Goal: Information Seeking & Learning: Learn about a topic

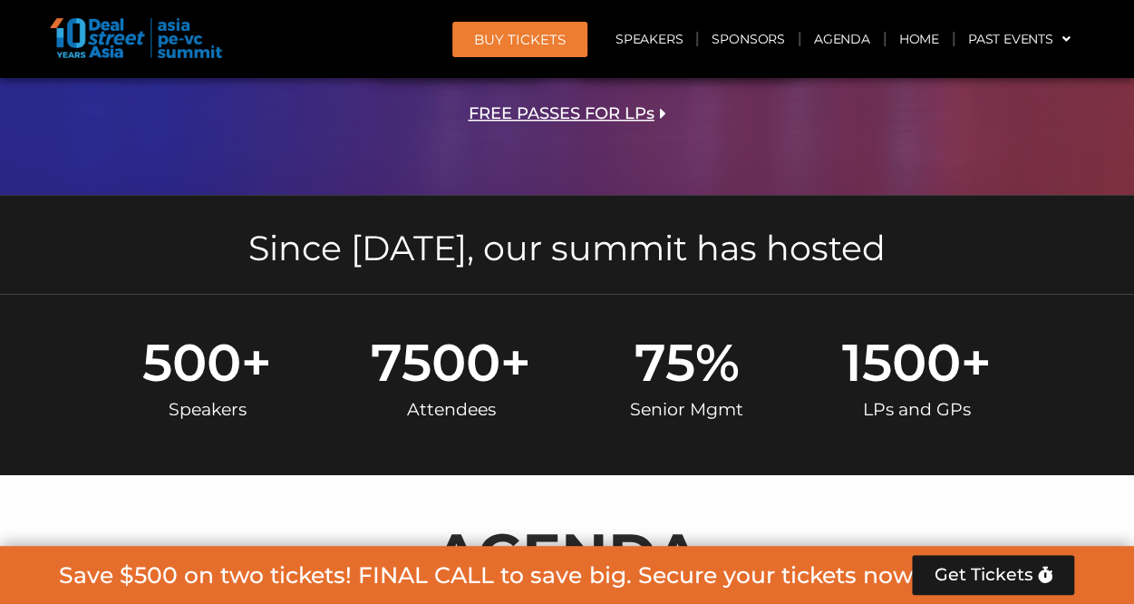
scroll to position [181, 0]
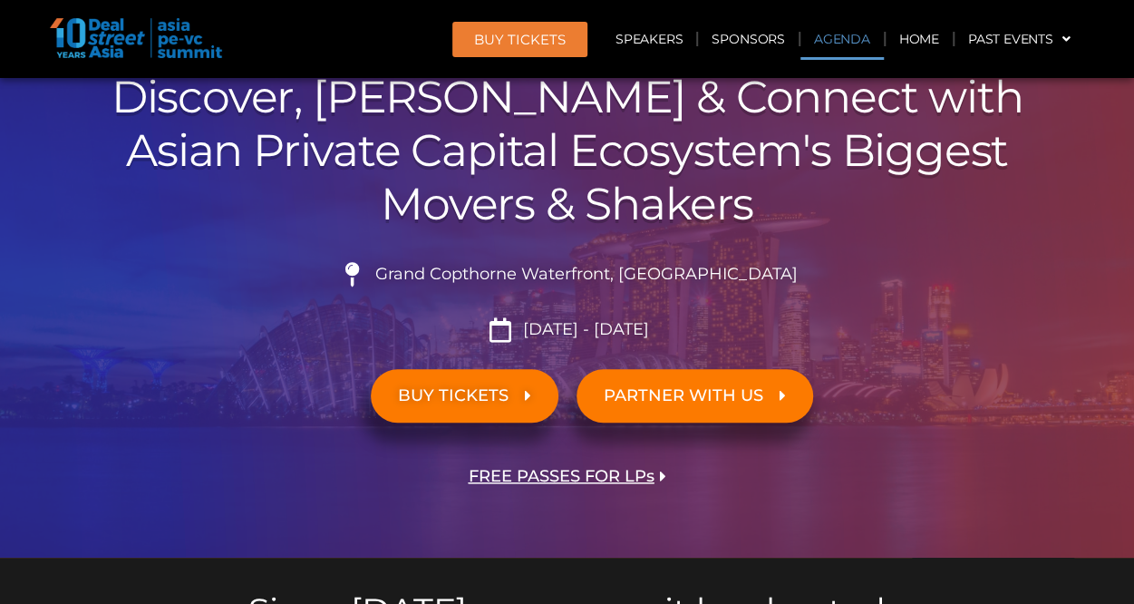
drag, startPoint x: 827, startPoint y: 44, endPoint x: 826, endPoint y: 68, distance: 23.6
click at [829, 46] on link "Agenda" at bounding box center [842, 39] width 83 height 42
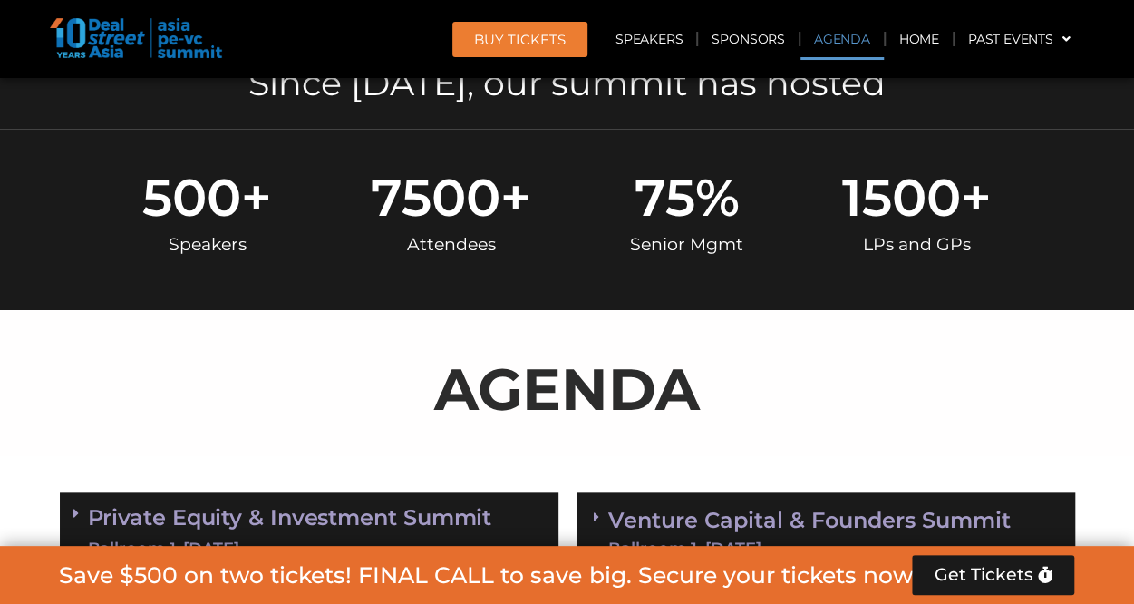
scroll to position [948, 0]
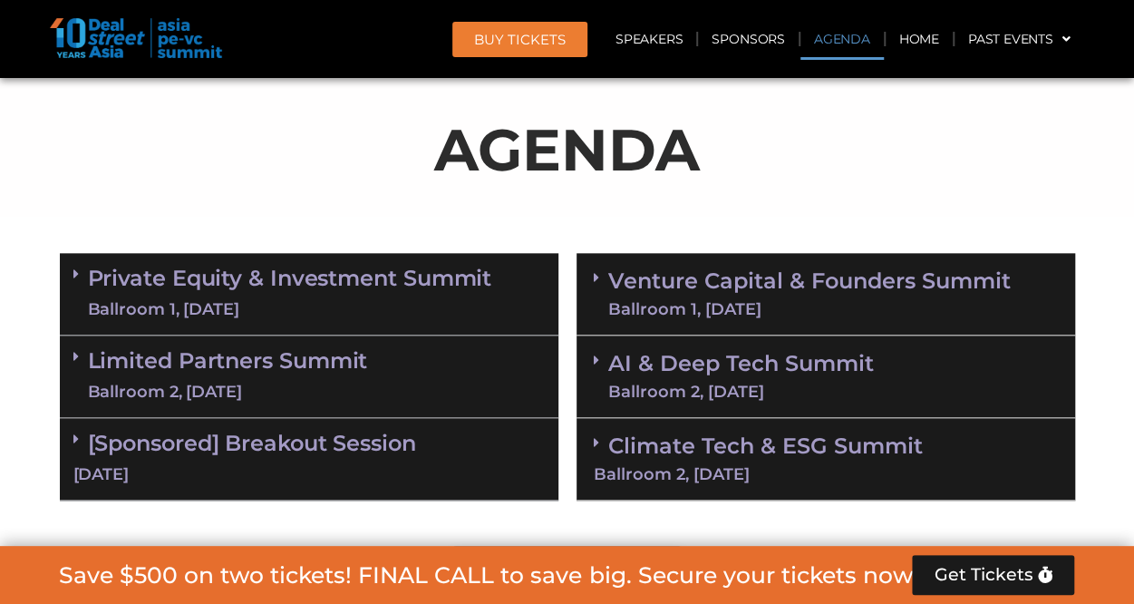
click at [71, 267] on div "Private Equity & Investment Summit Ballroom 1, [DATE]" at bounding box center [309, 294] width 499 height 83
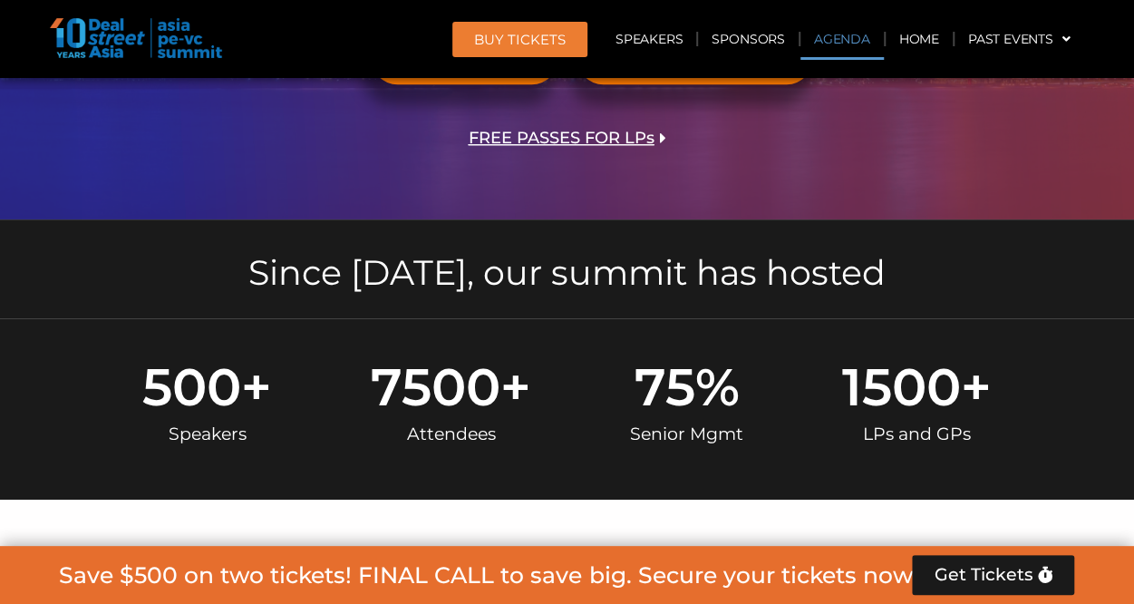
scroll to position [829, 0]
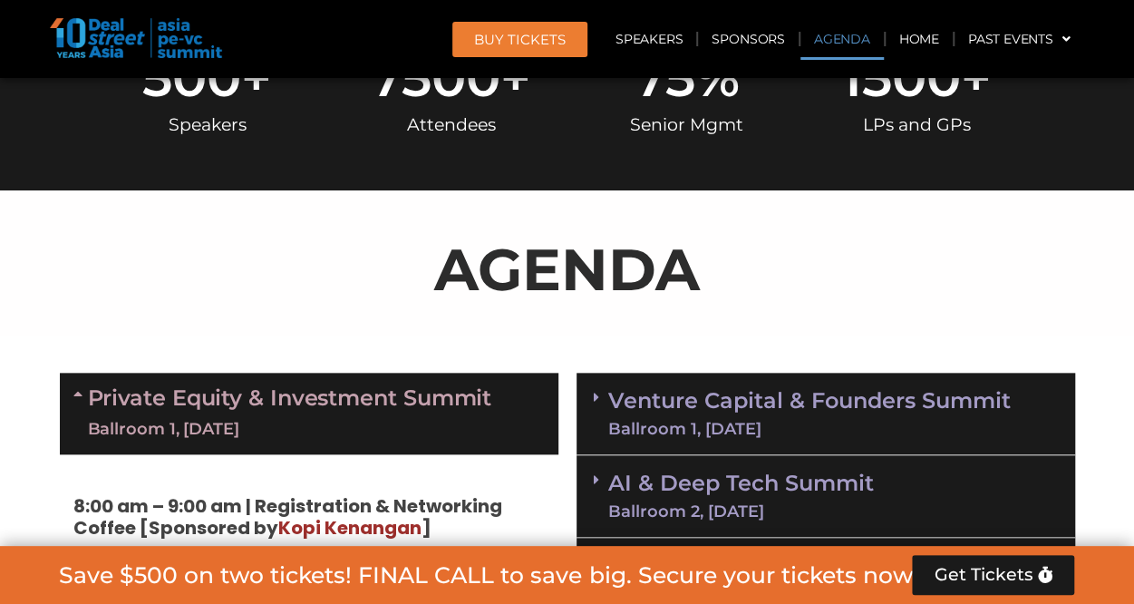
click at [85, 391] on icon at bounding box center [80, 393] width 15 height 15
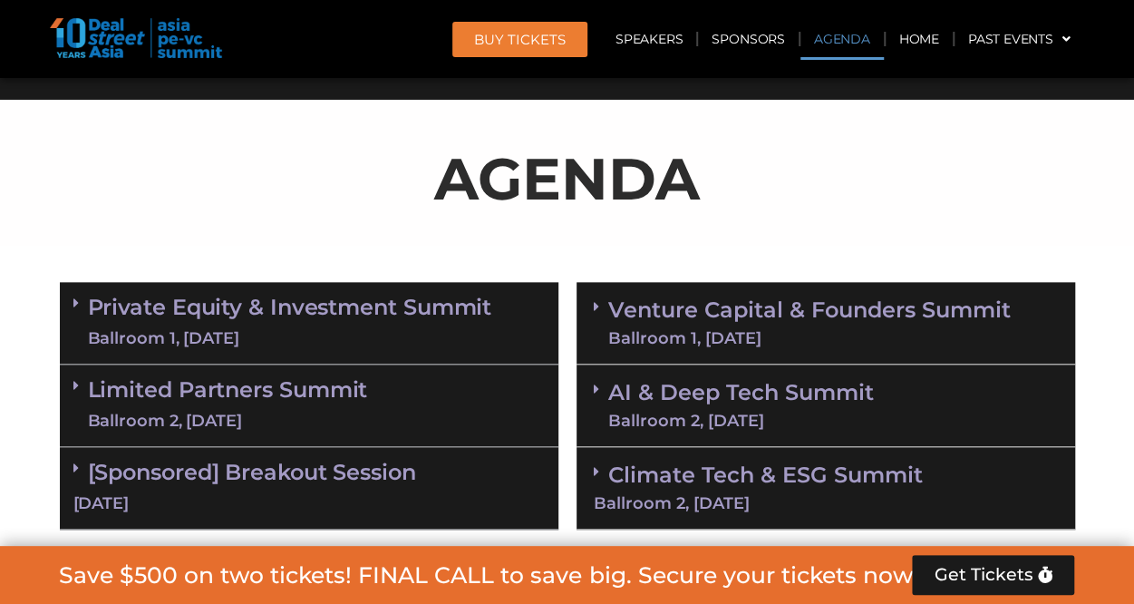
scroll to position [1010, 0]
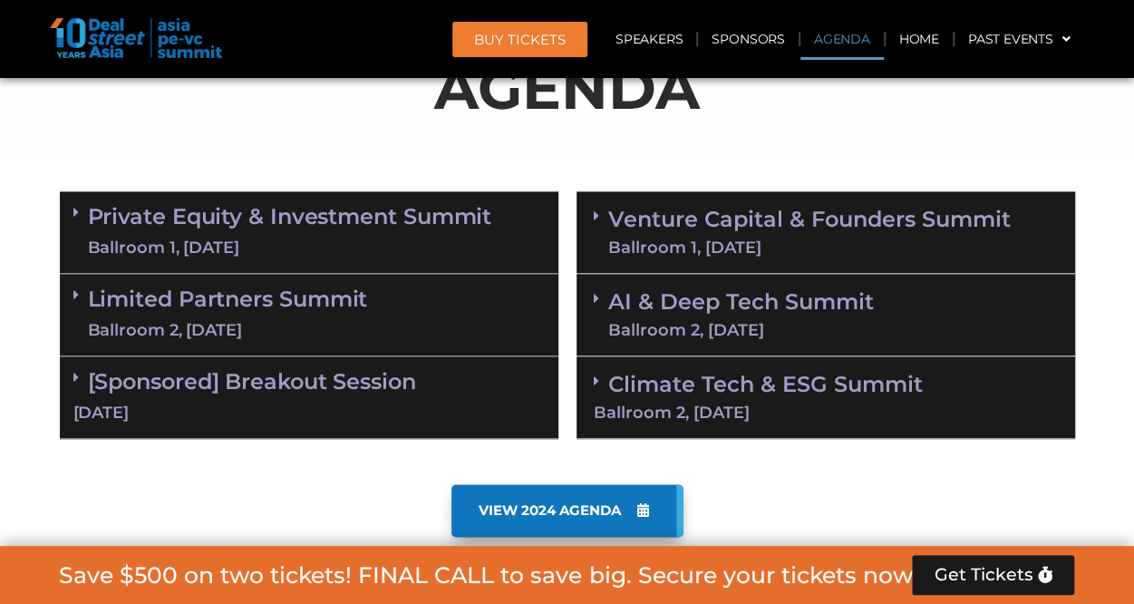
click at [207, 319] on div "Ballroom 2, [DATE]" at bounding box center [228, 330] width 280 height 23
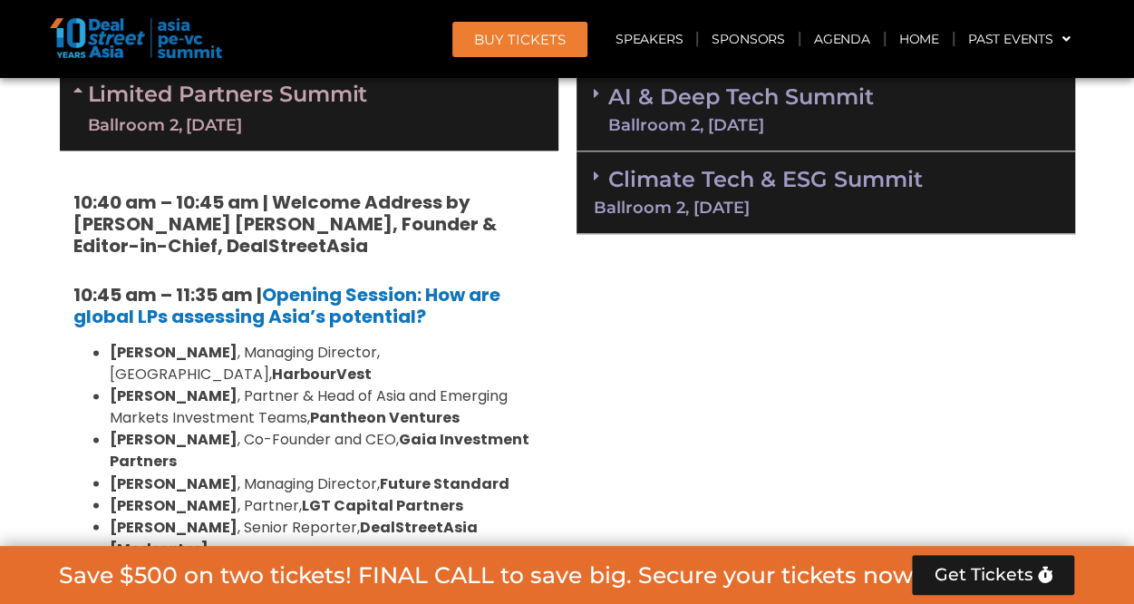
scroll to position [1191, 0]
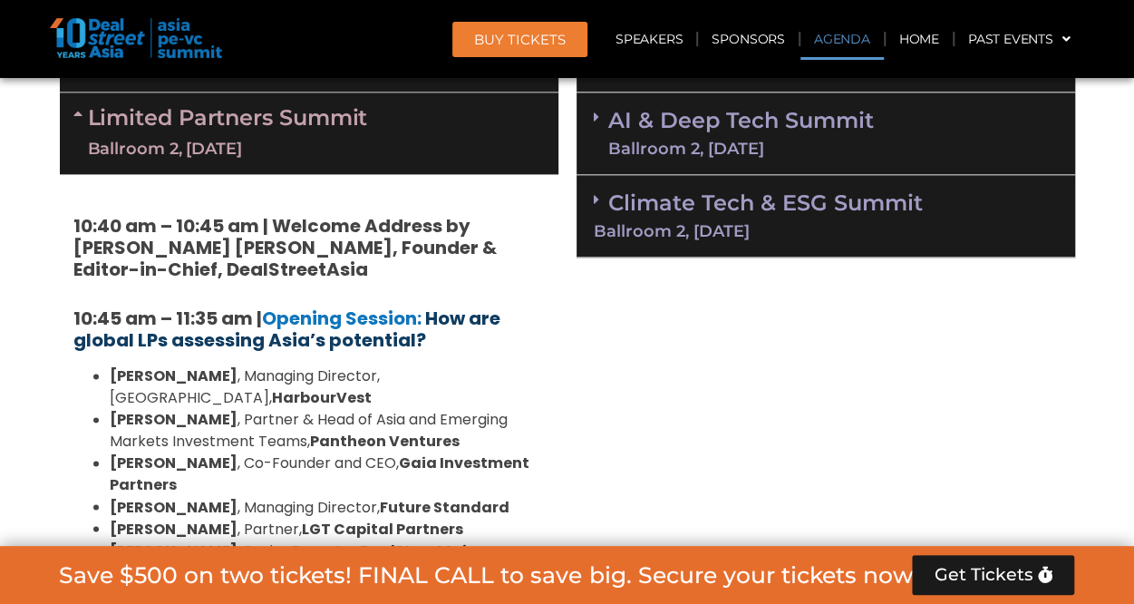
click at [466, 312] on b "How are global LPs assessing Asia’s potential?" at bounding box center [286, 329] width 427 height 47
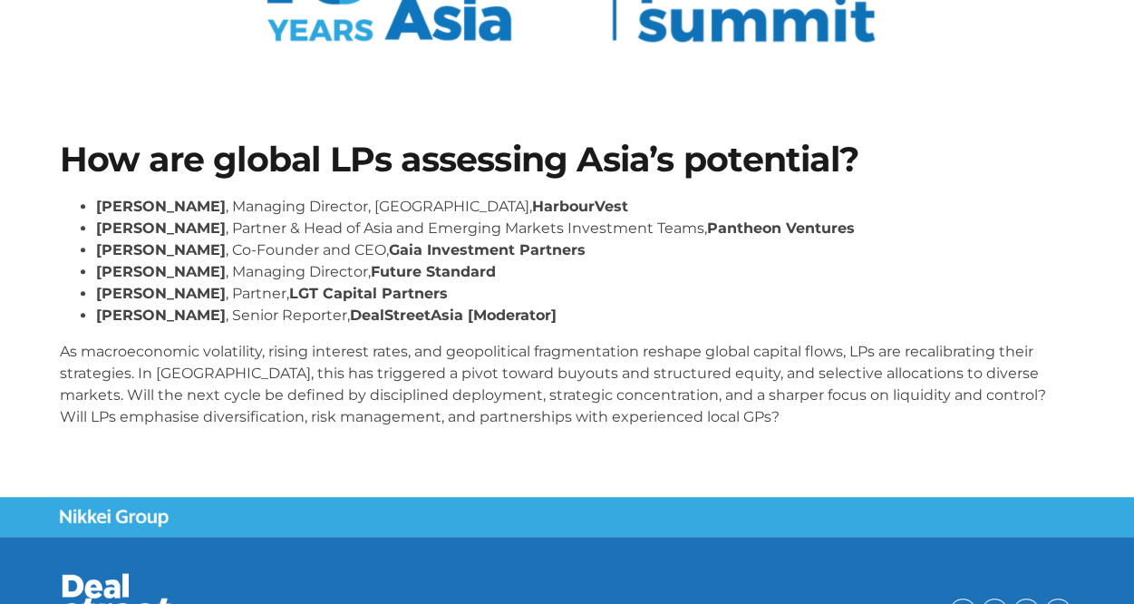
scroll to position [272, 0]
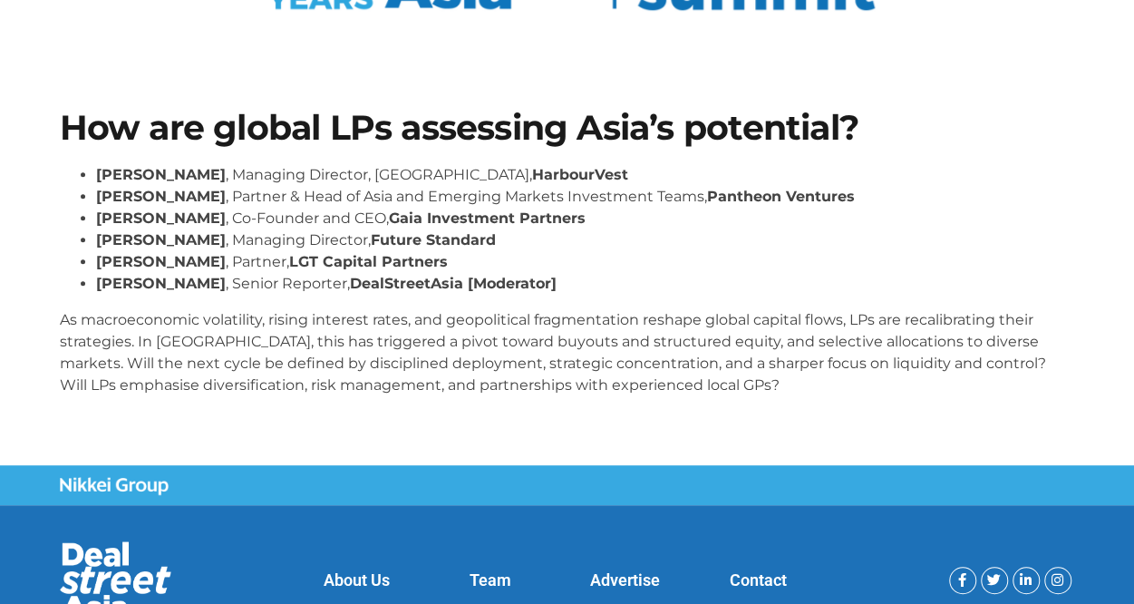
click at [643, 378] on p "As macroeconomic volatility, rising interest rates, and geopolitical fragmentat…" at bounding box center [567, 352] width 1015 height 87
